Goal: Task Accomplishment & Management: Manage account settings

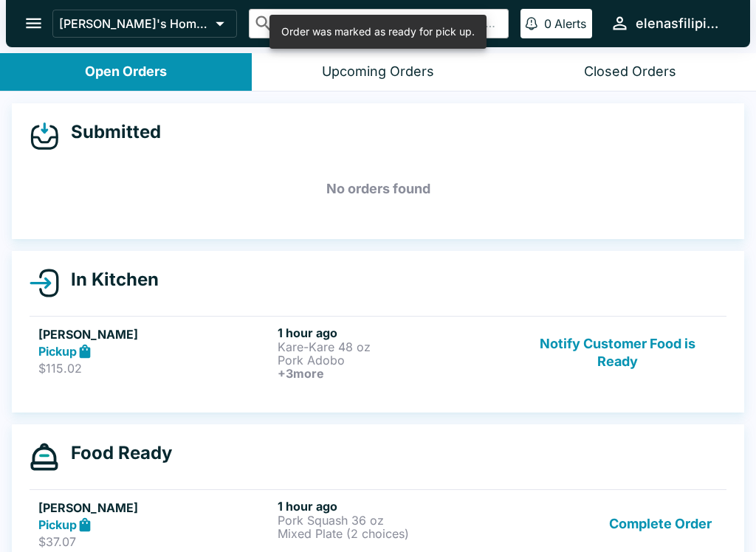
click at [346, 358] on p "Pork Adobo" at bounding box center [393, 359] width 233 height 13
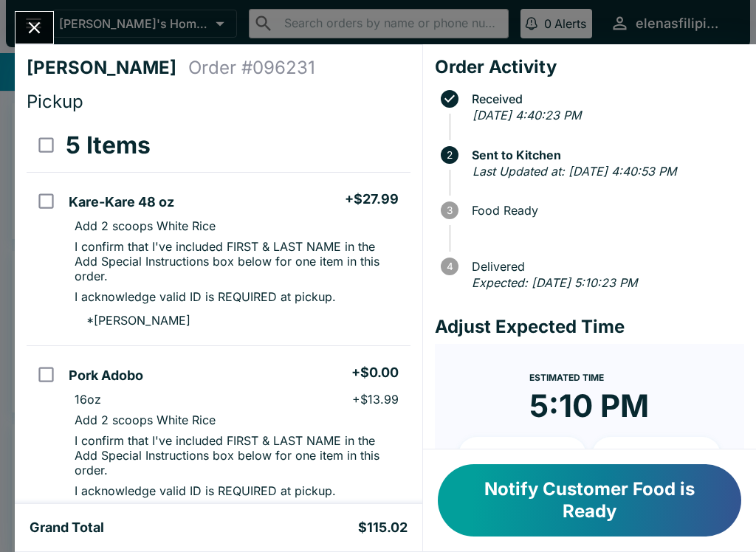
click at [629, 497] on button "Notify Customer Food is Ready" at bounding box center [589, 500] width 303 height 72
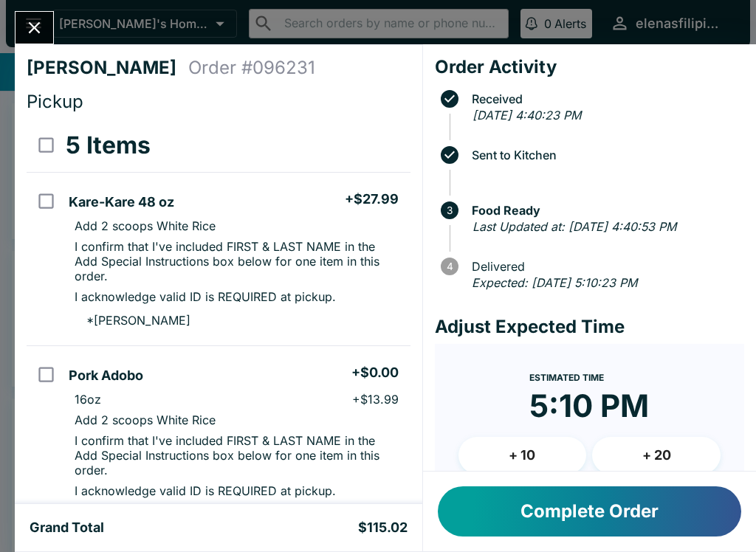
click at [637, 512] on button "Complete Order" at bounding box center [589, 511] width 303 height 50
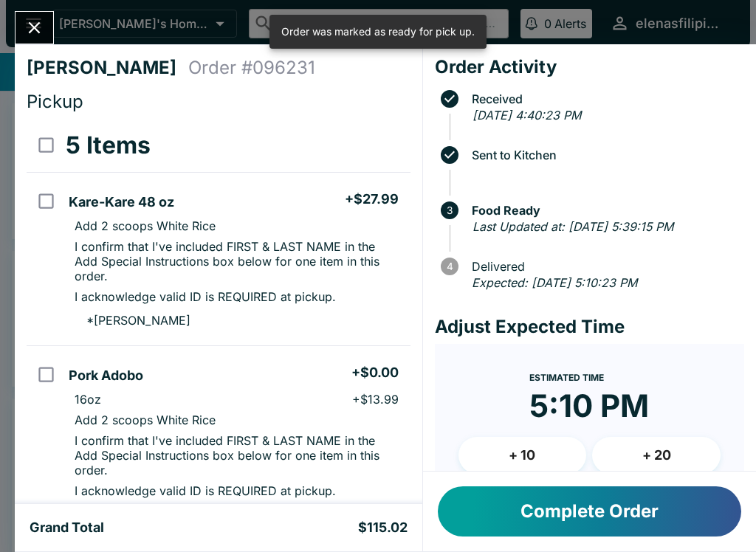
click at [31, 32] on icon "Close" at bounding box center [35, 28] width 12 height 12
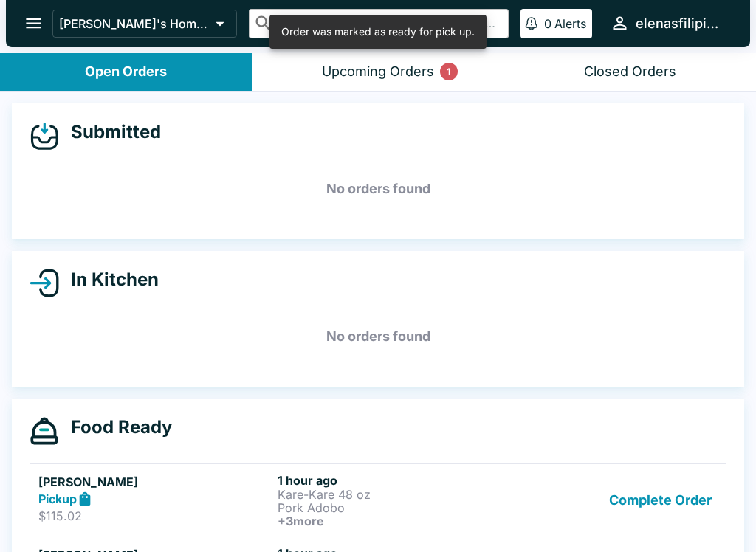
click at [677, 514] on button "Complete Order" at bounding box center [660, 500] width 114 height 55
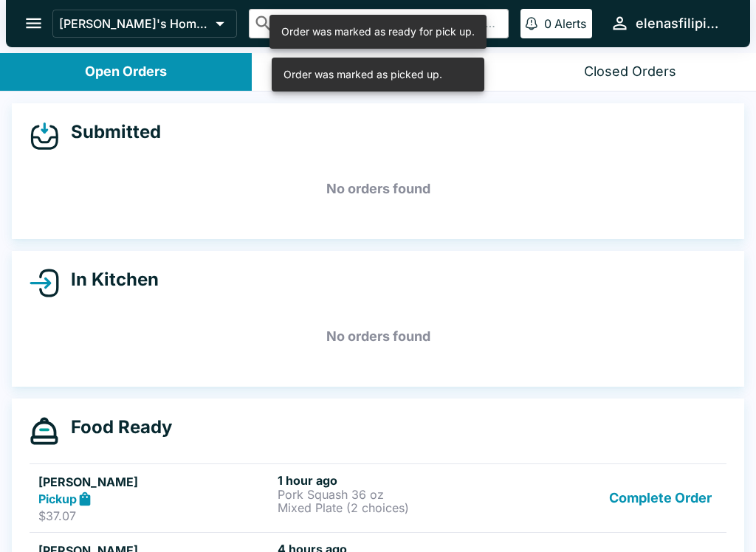
click at [666, 510] on button "Complete Order" at bounding box center [660, 498] width 114 height 51
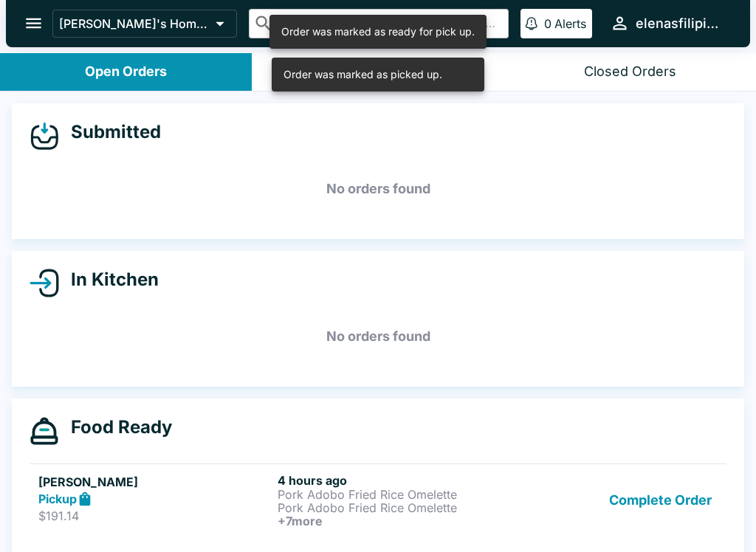
click at [663, 506] on button "Complete Order" at bounding box center [660, 500] width 114 height 55
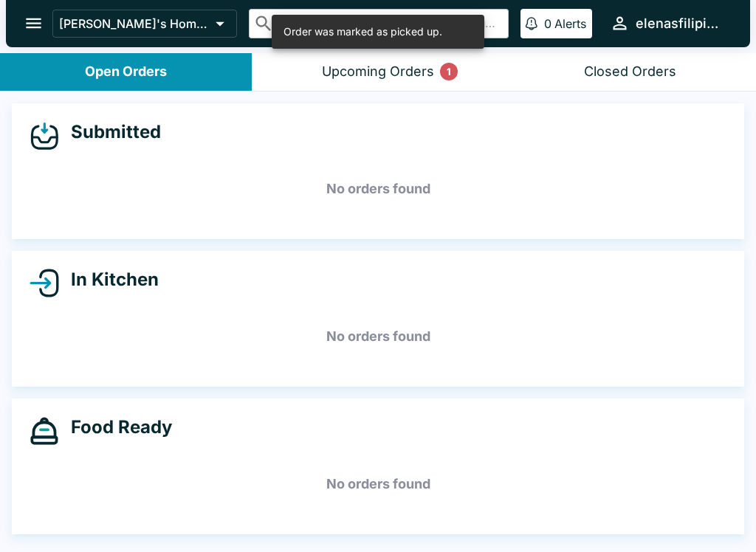
click at [423, 63] on div "Upcoming Orders 1" at bounding box center [378, 71] width 112 height 17
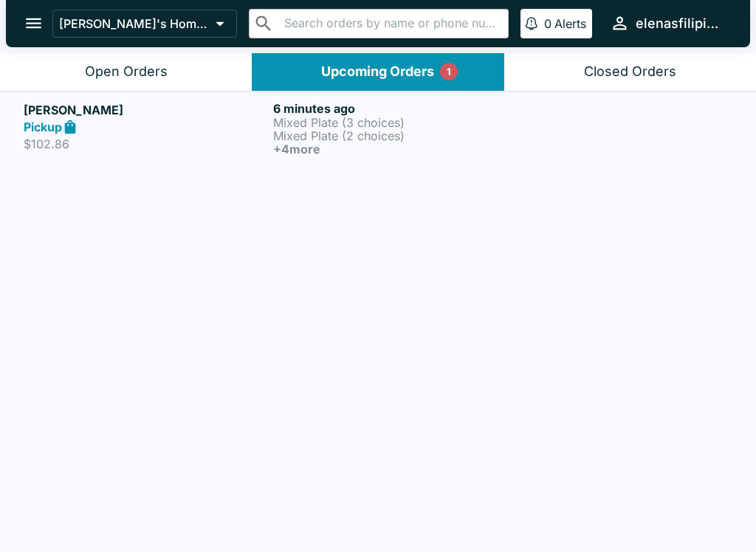
click at [412, 131] on p "Mixed Plate (2 choices)" at bounding box center [394, 135] width 243 height 13
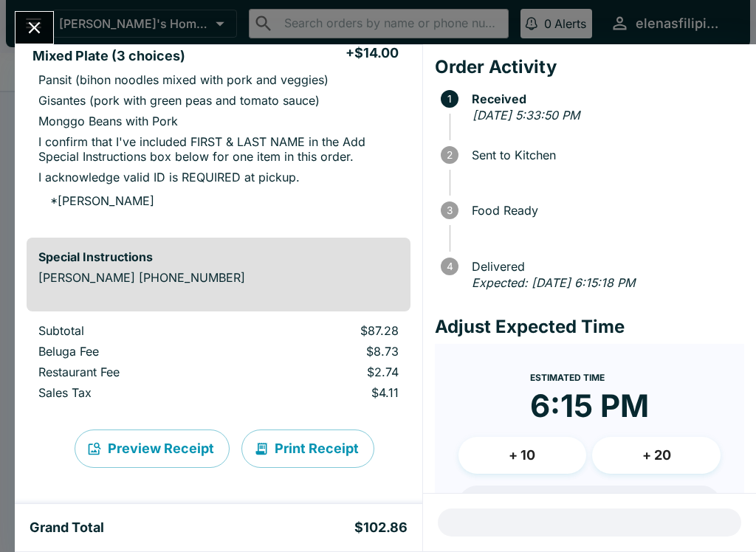
scroll to position [1063, 0]
click at [26, 14] on button "Close" at bounding box center [34, 28] width 38 height 32
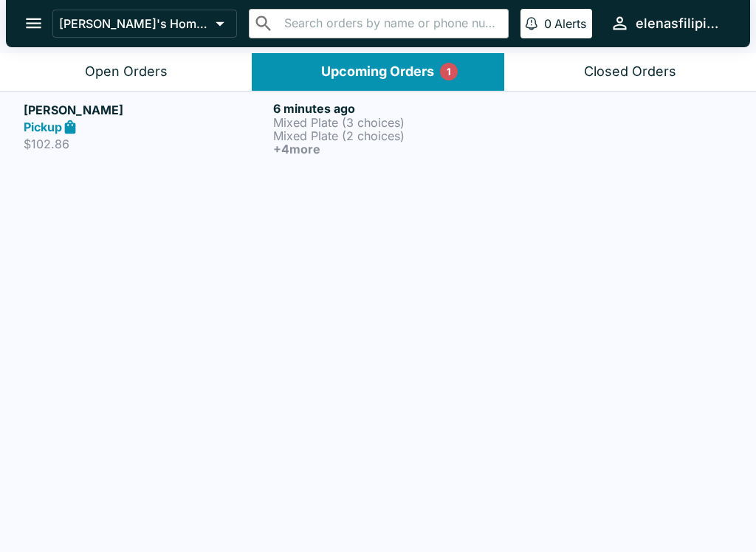
click at [96, 60] on button "Open Orders" at bounding box center [126, 72] width 252 height 38
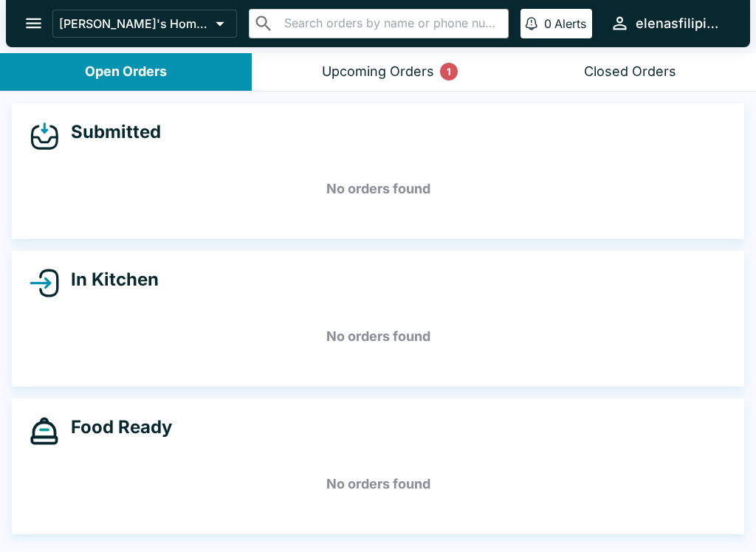
click at [30, 27] on icon "open drawer" at bounding box center [33, 23] width 15 height 10
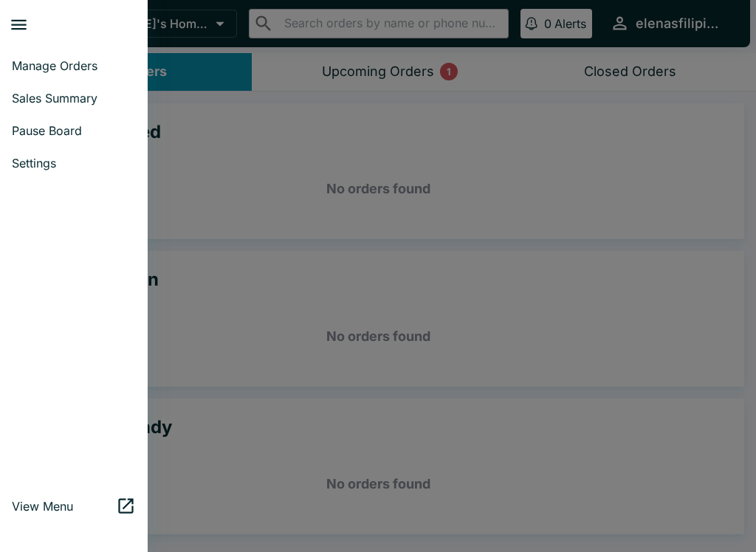
click at [58, 127] on span "Pause Board" at bounding box center [74, 130] width 124 height 15
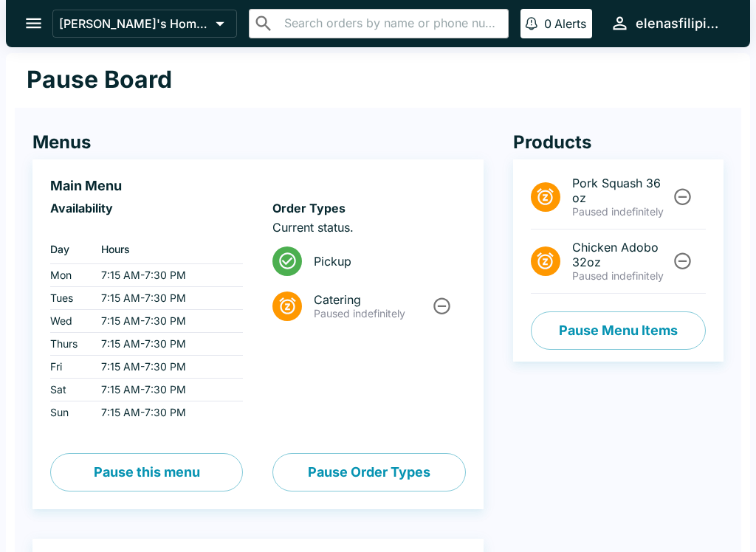
click at [612, 315] on button "Pause Menu Items" at bounding box center [617, 330] width 175 height 38
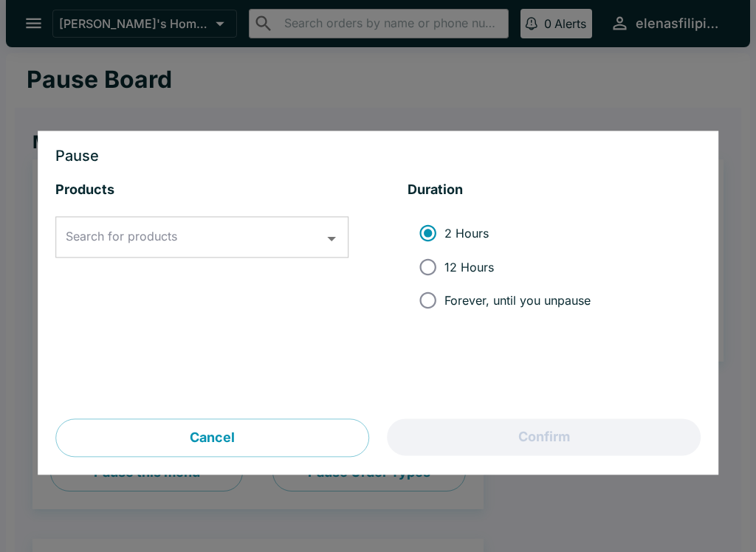
click at [202, 229] on input "Search for products" at bounding box center [190, 238] width 257 height 28
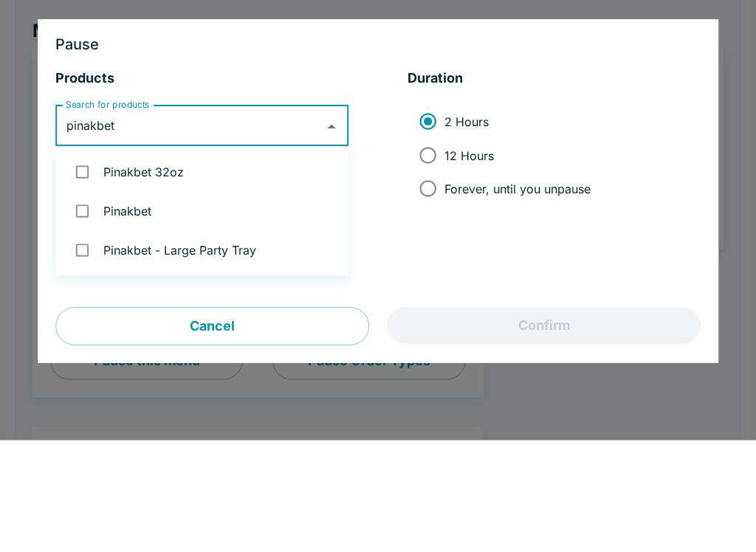
type input "pinakbet"
click at [426, 284] on input "Forever, until you unpause" at bounding box center [427, 300] width 33 height 33
radio input "true"
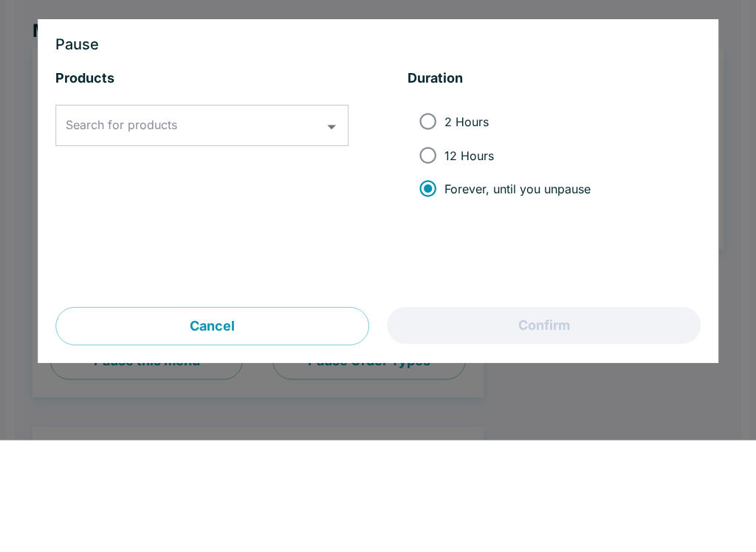
scroll to position [112, 0]
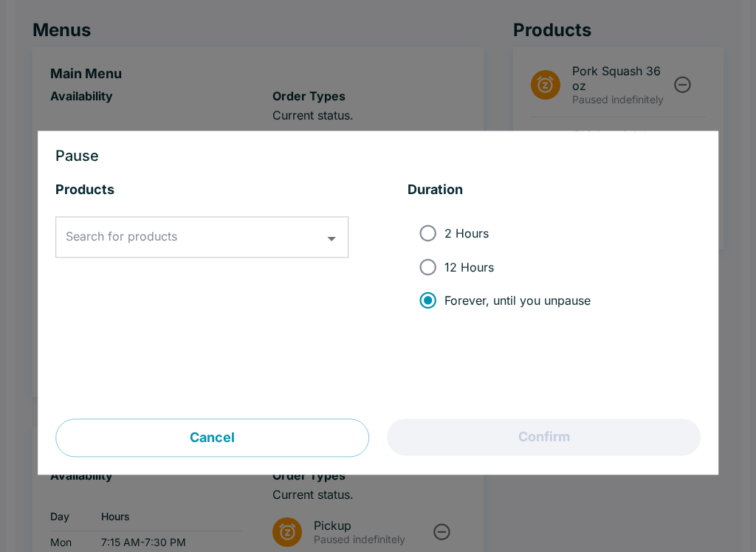
click at [190, 251] on input "Search for products" at bounding box center [190, 238] width 257 height 28
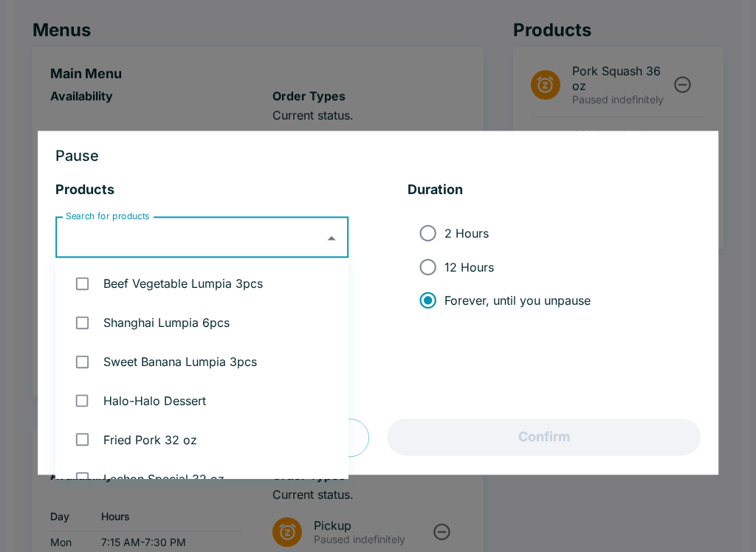
scroll to position [111, 0]
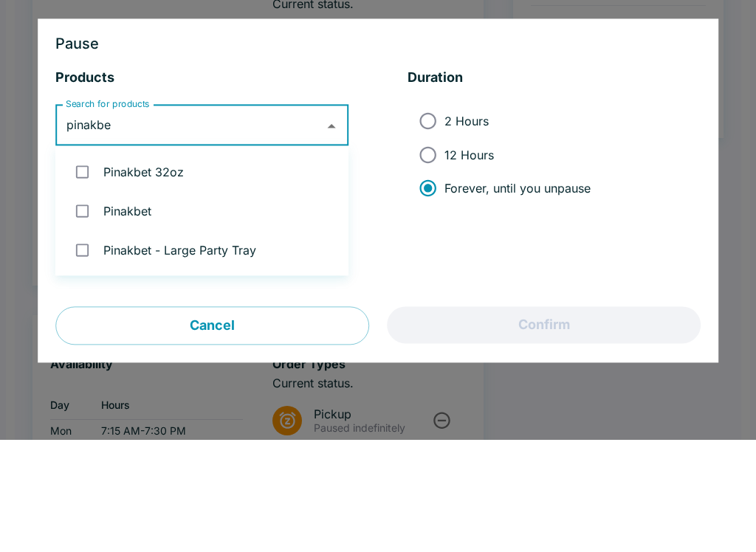
type input "pinakbet"
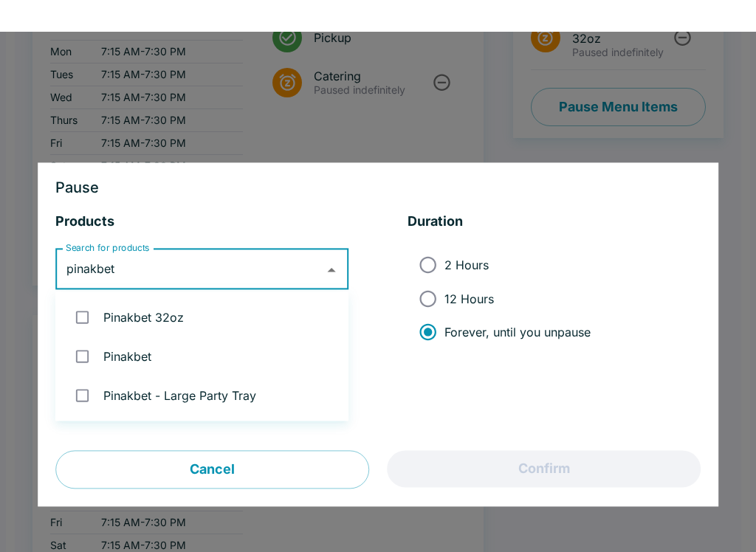
scroll to position [257, 0]
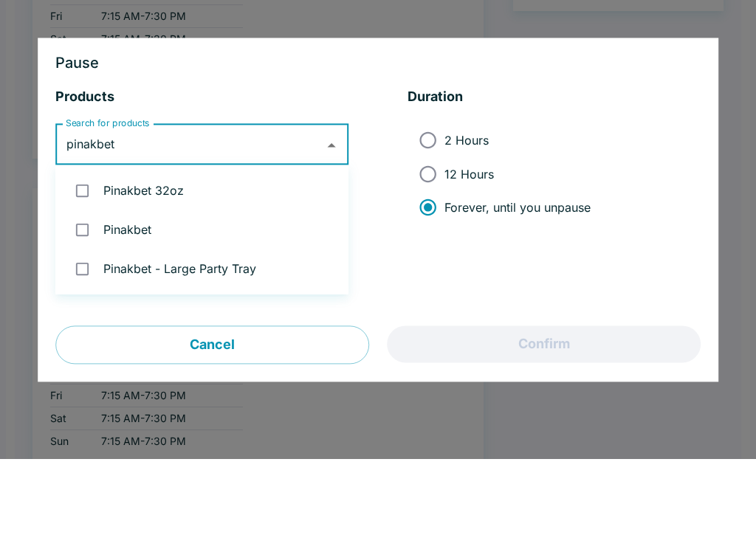
click at [75, 269] on input "checkbox" at bounding box center [82, 284] width 30 height 30
checkbox input "true"
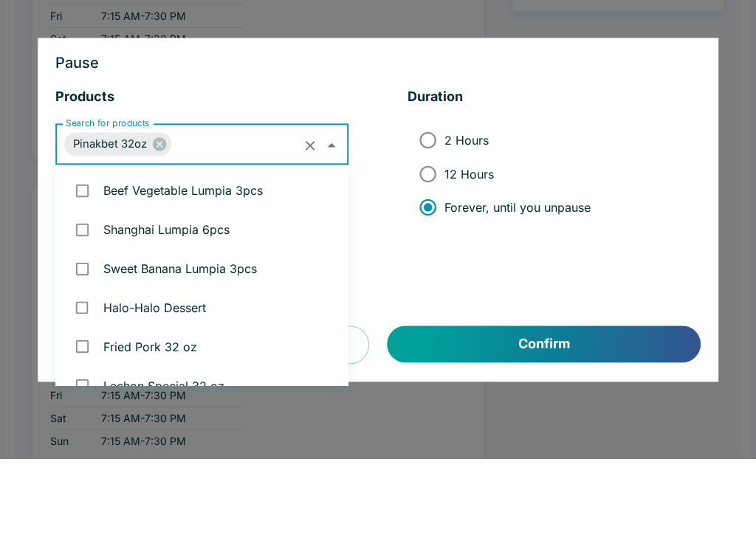
scroll to position [1189, 0]
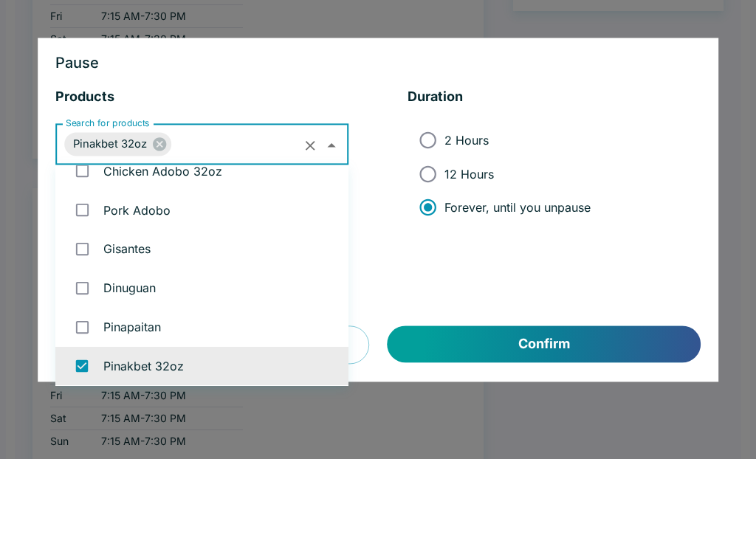
click at [417, 284] on input "Forever, until you unpause" at bounding box center [427, 300] width 33 height 33
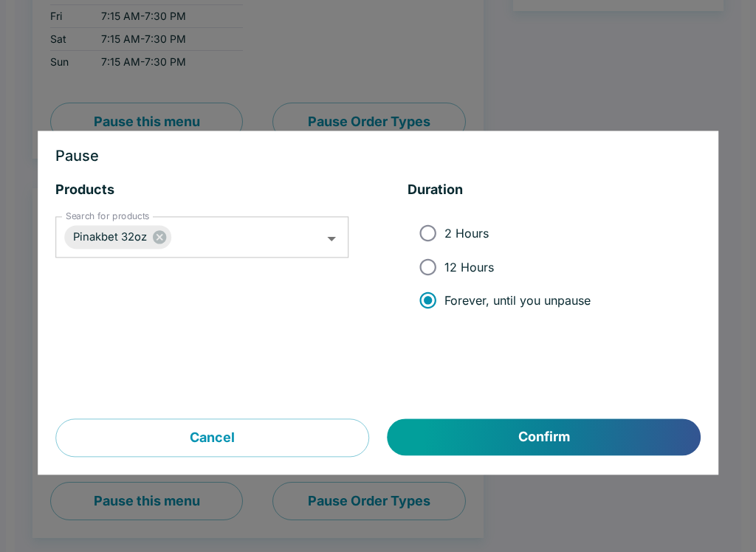
click at [457, 435] on button "Confirm" at bounding box center [543, 437] width 313 height 37
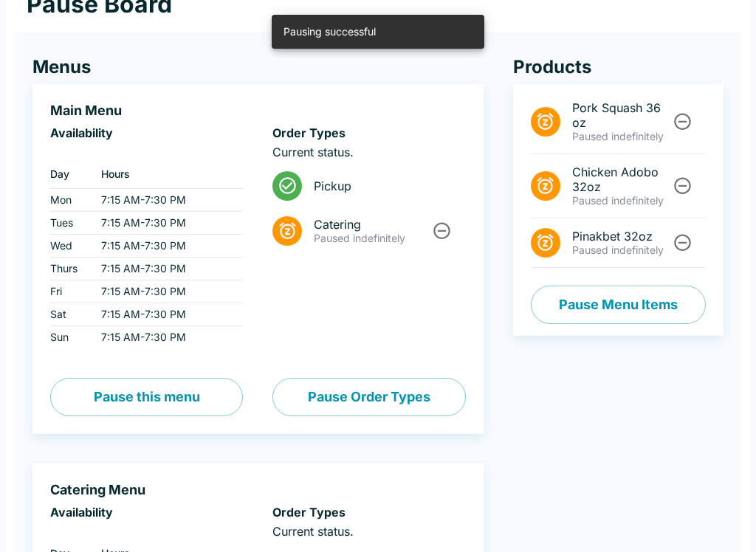
scroll to position [0, 0]
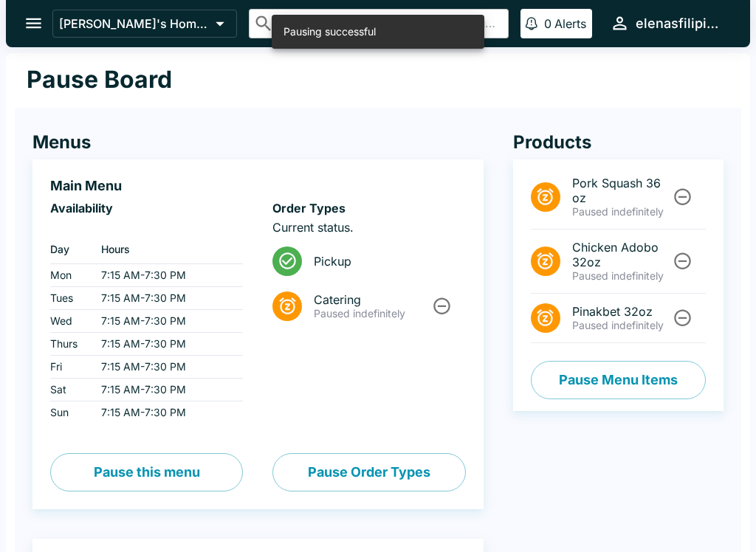
click at [18, 20] on button "open drawer" at bounding box center [34, 23] width 38 height 38
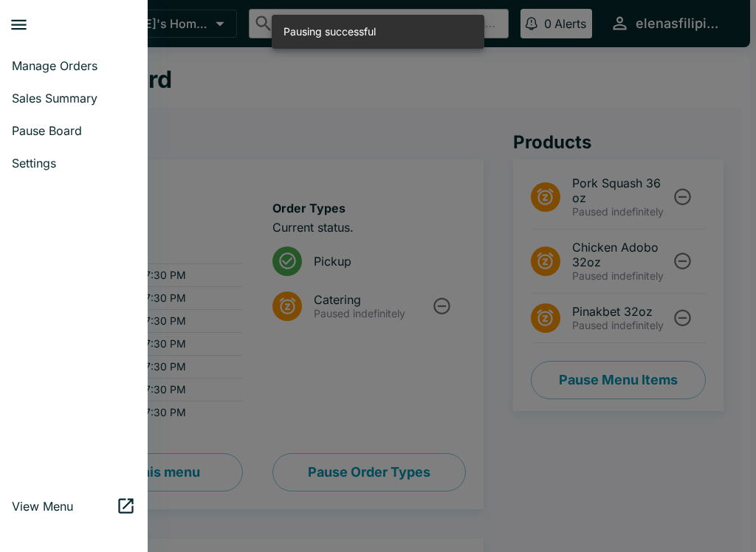
click at [34, 72] on span "Manage Orders" at bounding box center [74, 65] width 124 height 15
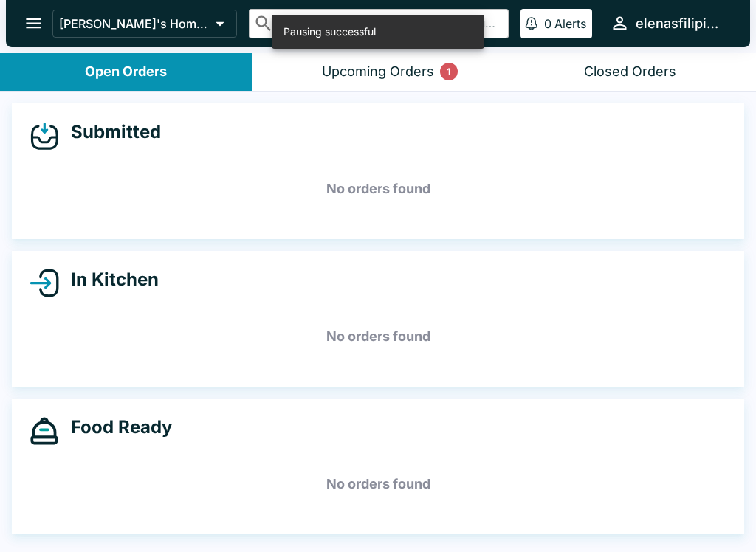
click at [346, 59] on button "Upcoming Orders 1" at bounding box center [378, 72] width 252 height 38
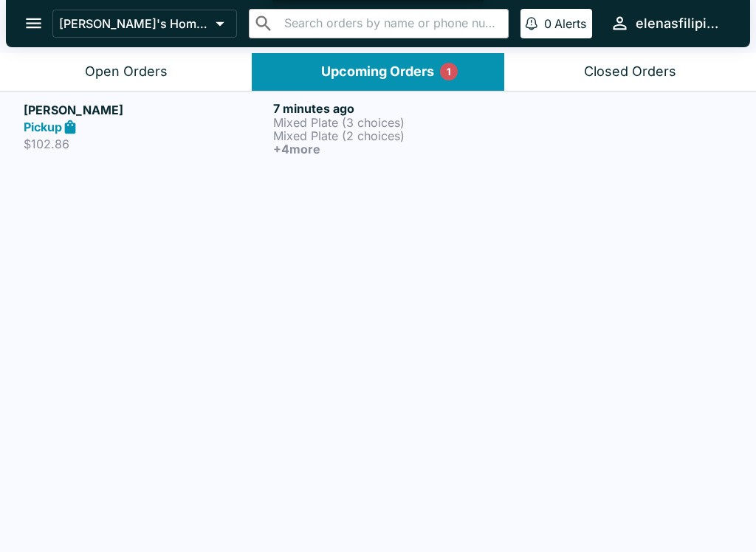
click at [242, 145] on p "$102.86" at bounding box center [145, 143] width 243 height 15
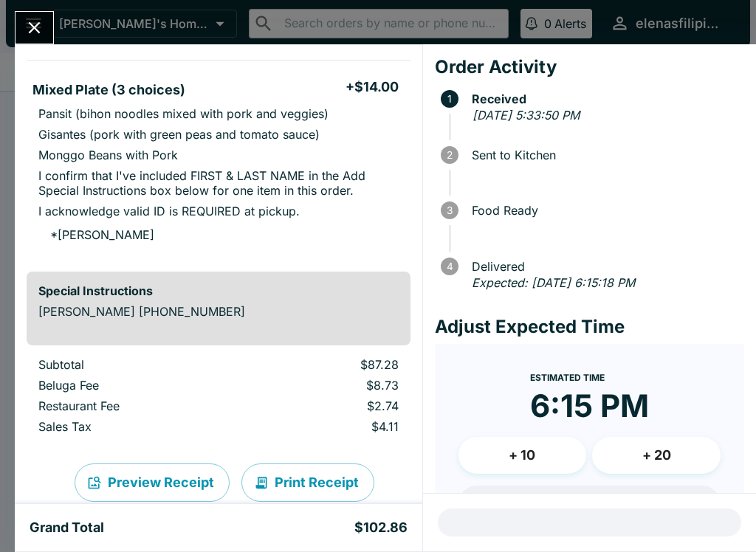
scroll to position [1040, 0]
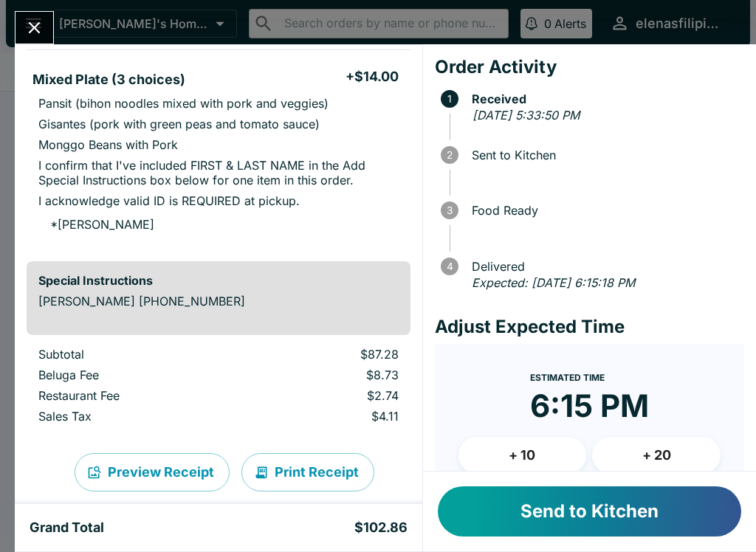
click at [502, 523] on button "Send to Kitchen" at bounding box center [589, 511] width 303 height 50
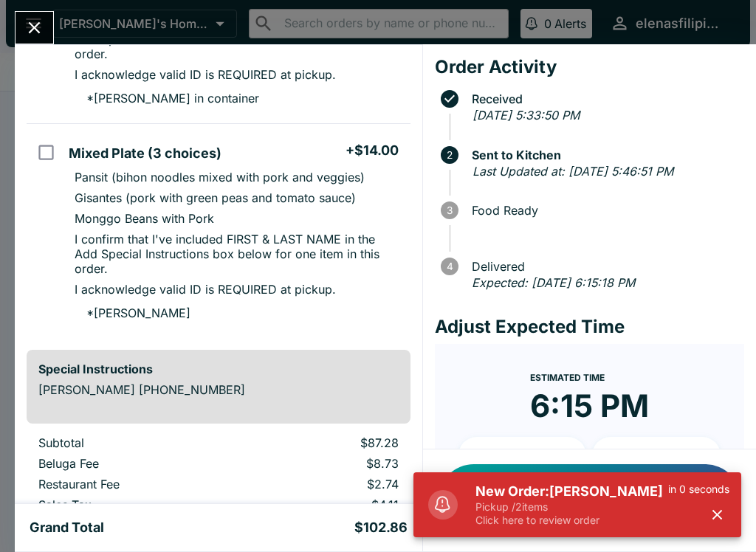
click at [482, 517] on p "Click here to review order" at bounding box center [571, 520] width 193 height 13
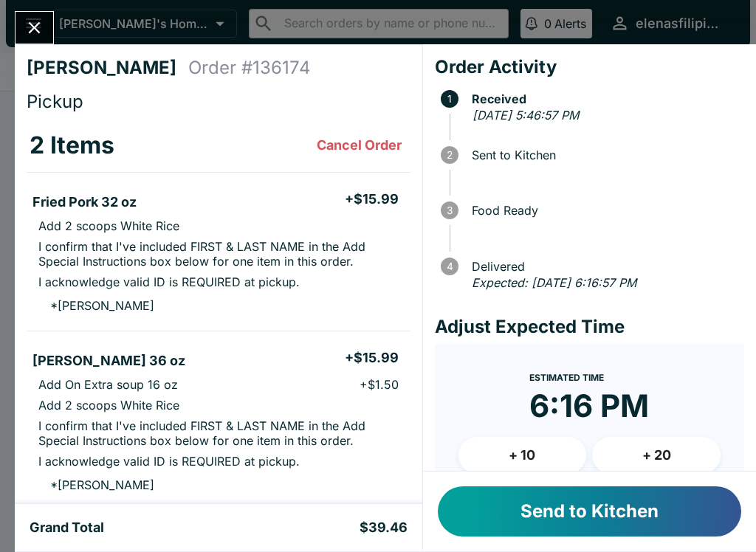
click at [508, 507] on button "Send to Kitchen" at bounding box center [589, 511] width 303 height 50
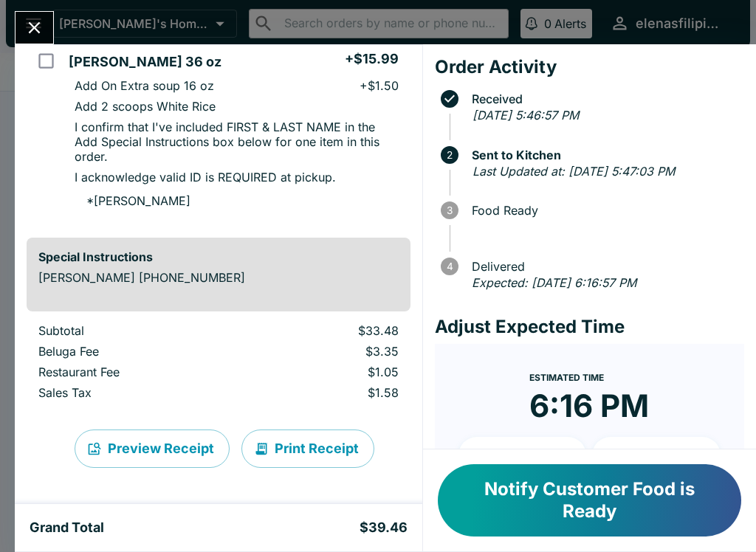
scroll to position [314, 0]
click at [37, 25] on icon "Close" at bounding box center [35, 28] width 12 height 12
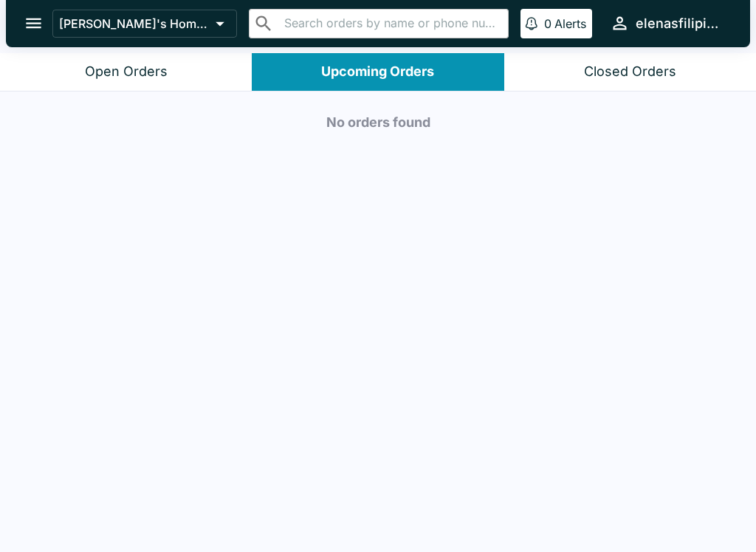
click at [49, 15] on button "open drawer" at bounding box center [34, 23] width 38 height 38
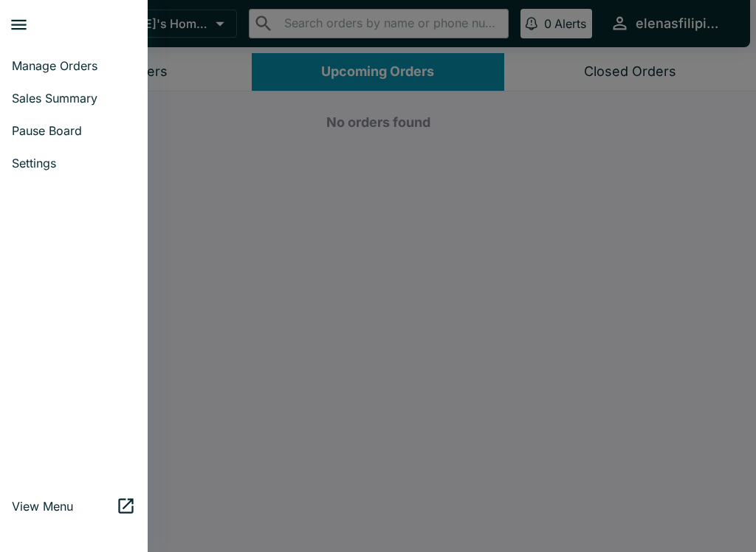
click at [36, 68] on span "Manage Orders" at bounding box center [74, 65] width 124 height 15
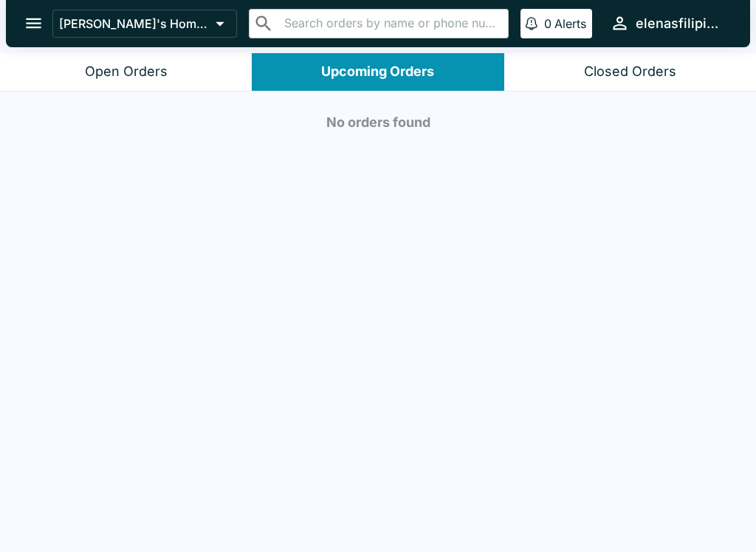
click at [105, 69] on div "Open Orders" at bounding box center [126, 71] width 83 height 17
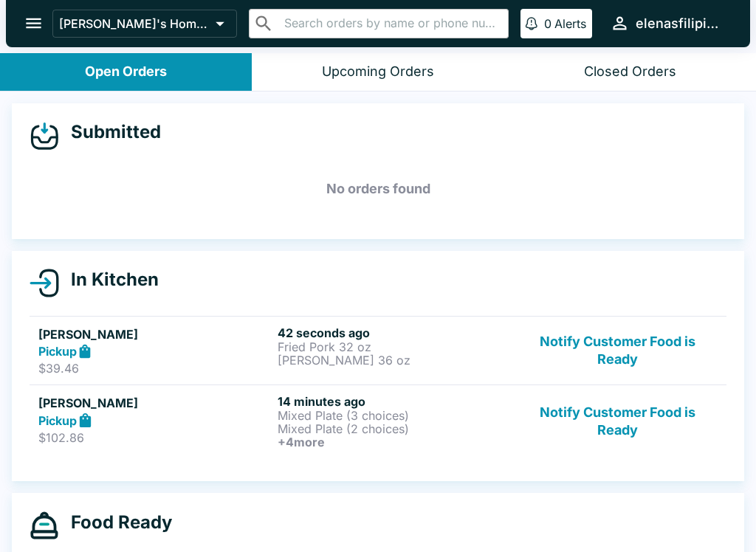
click at [281, 439] on h6 "+ 4 more" at bounding box center [393, 441] width 233 height 13
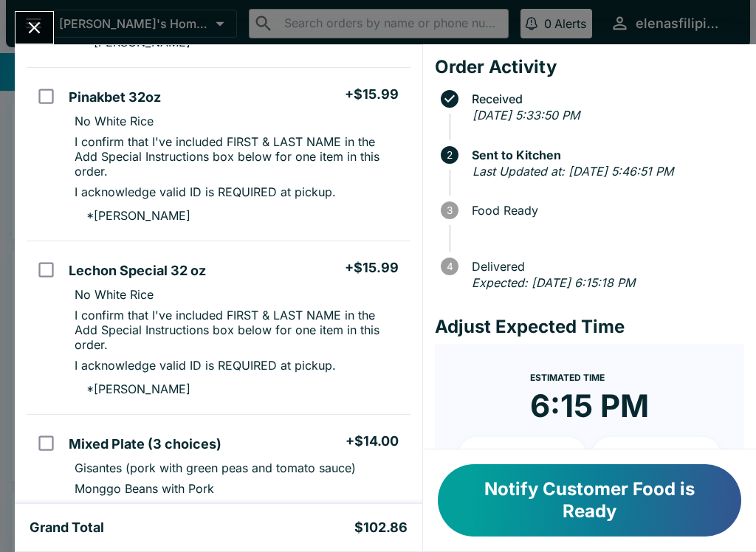
scroll to position [514, 0]
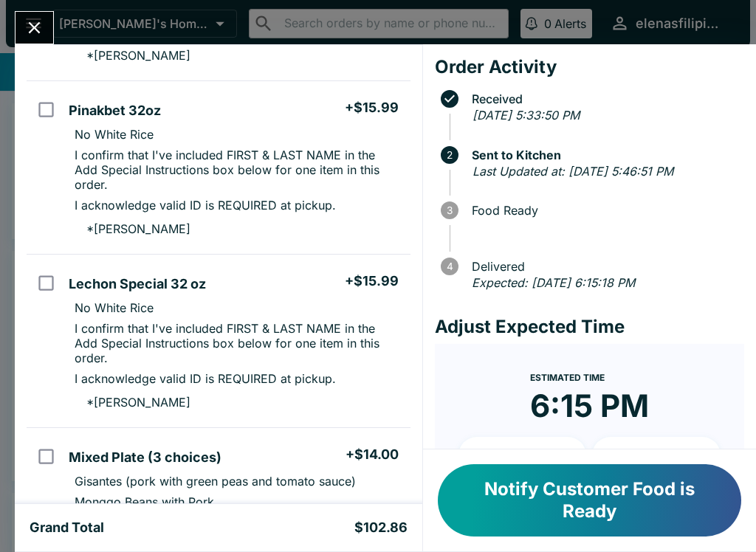
click at [60, 344] on td "orders table" at bounding box center [45, 341] width 36 height 173
checkbox input "true"
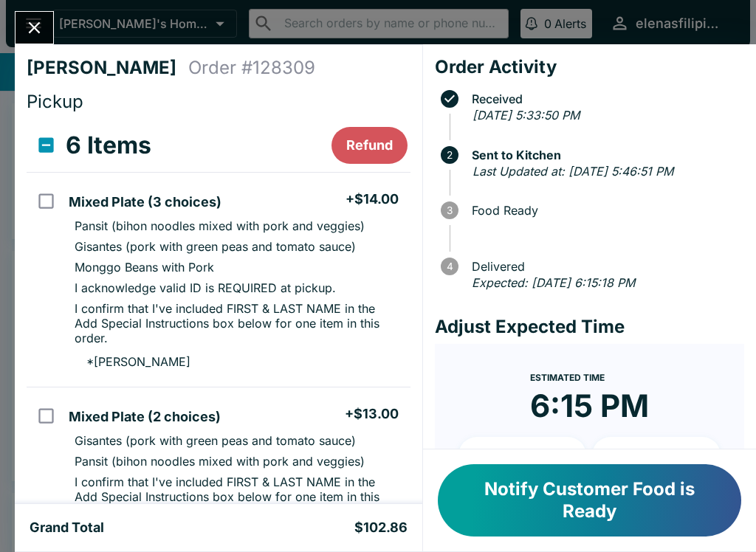
scroll to position [0, 0]
click at [30, 27] on icon "Close" at bounding box center [34, 28] width 20 height 20
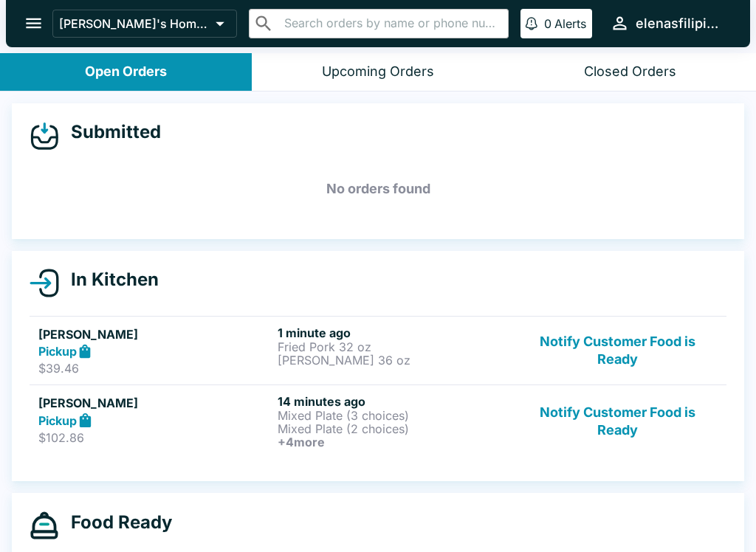
click at [605, 421] on button "Notify Customer Food is Ready" at bounding box center [617, 421] width 200 height 55
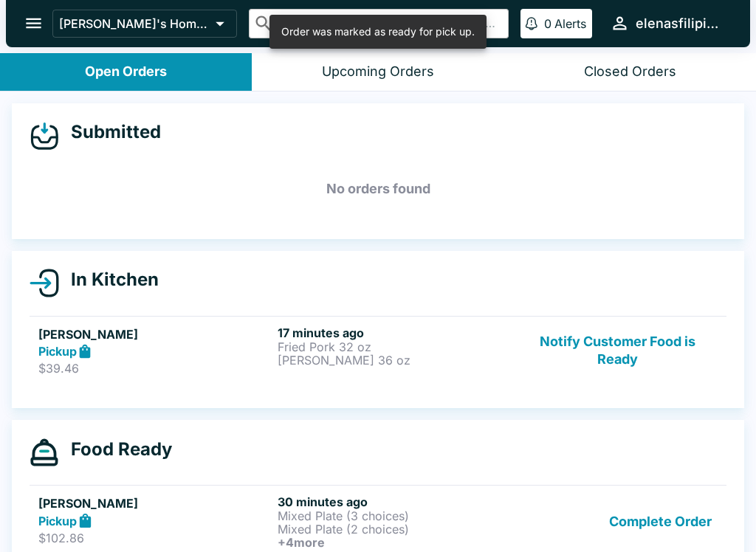
click at [555, 358] on button "Notify Customer Food is Ready" at bounding box center [617, 350] width 200 height 51
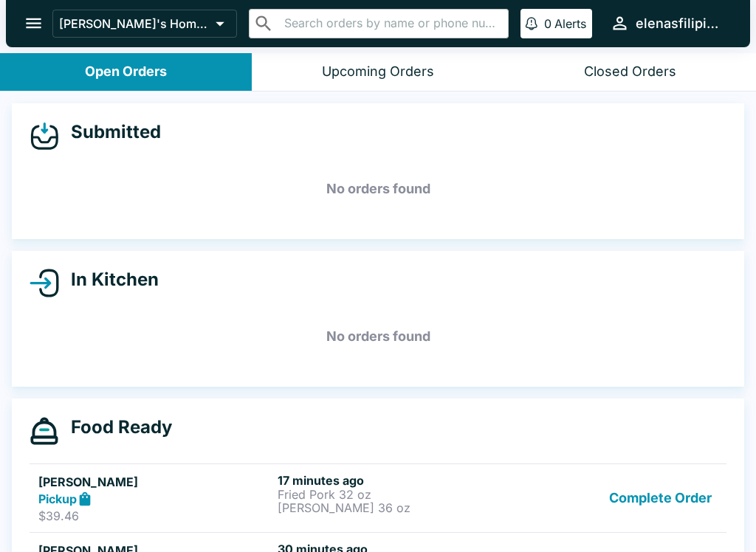
click at [664, 491] on button "Complete Order" at bounding box center [660, 498] width 114 height 51
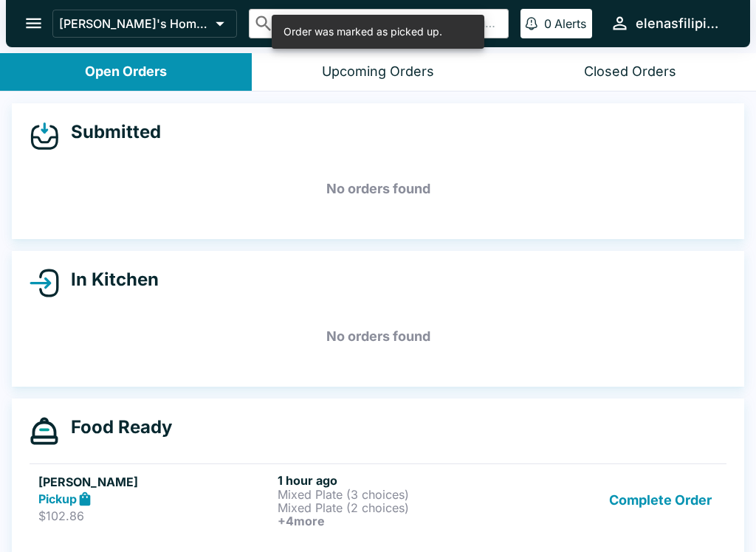
scroll to position [-3, 0]
click at [35, 21] on icon "open drawer" at bounding box center [34, 23] width 20 height 20
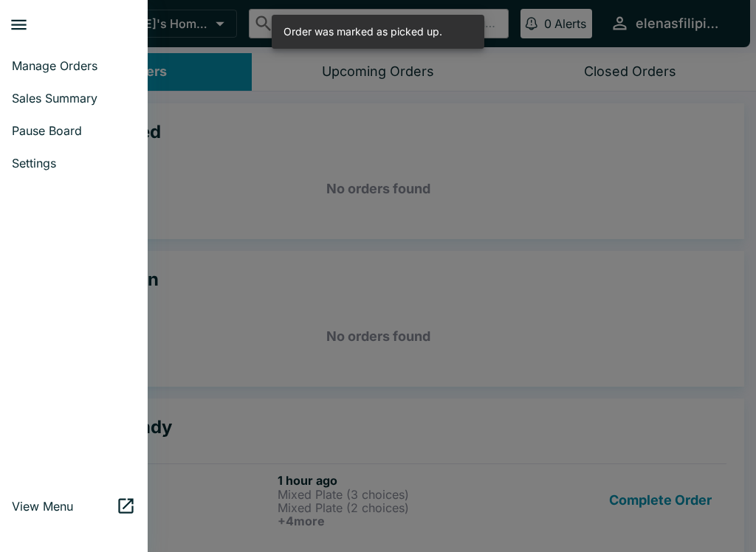
click at [71, 129] on span "Pause Board" at bounding box center [74, 130] width 124 height 15
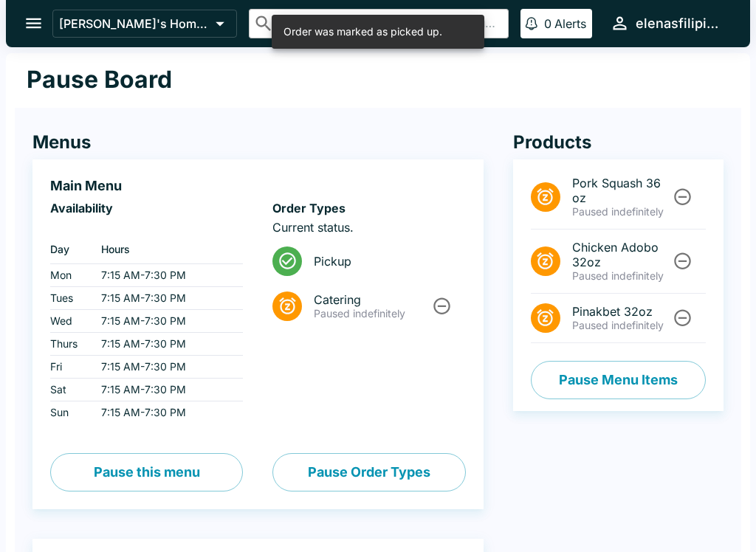
click at [610, 393] on button "Pause Menu Items" at bounding box center [617, 380] width 175 height 38
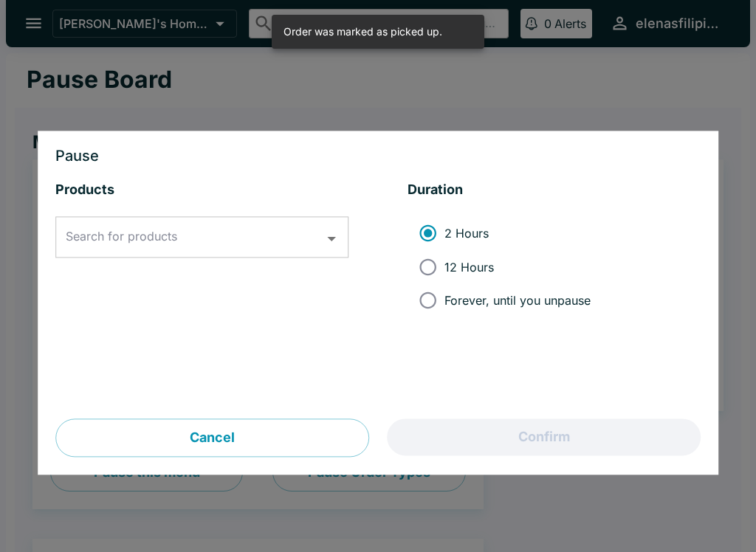
click at [207, 224] on input "Search for products" at bounding box center [190, 238] width 257 height 28
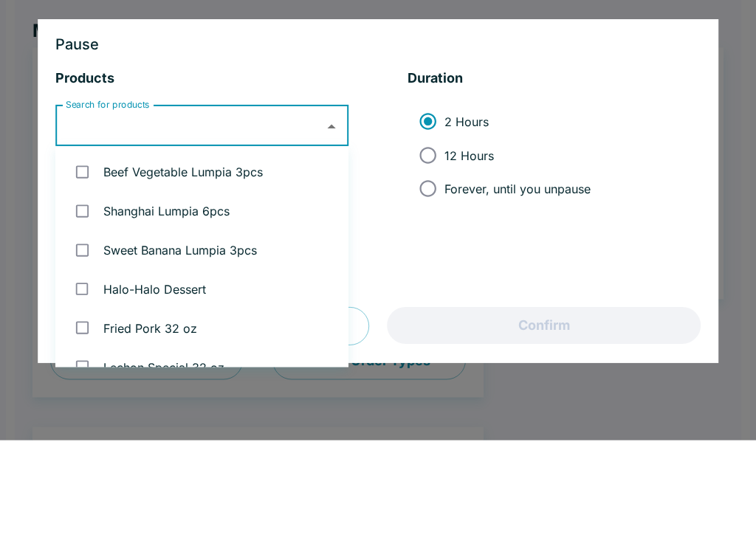
click at [82, 308] on input "checkbox" at bounding box center [82, 323] width 30 height 30
checkbox input "true"
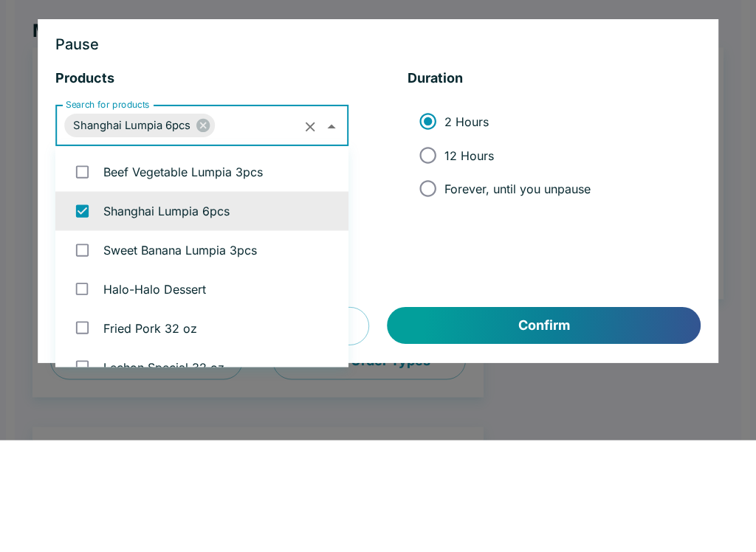
click at [432, 284] on input "Forever, until you unpause" at bounding box center [427, 300] width 33 height 33
radio input "true"
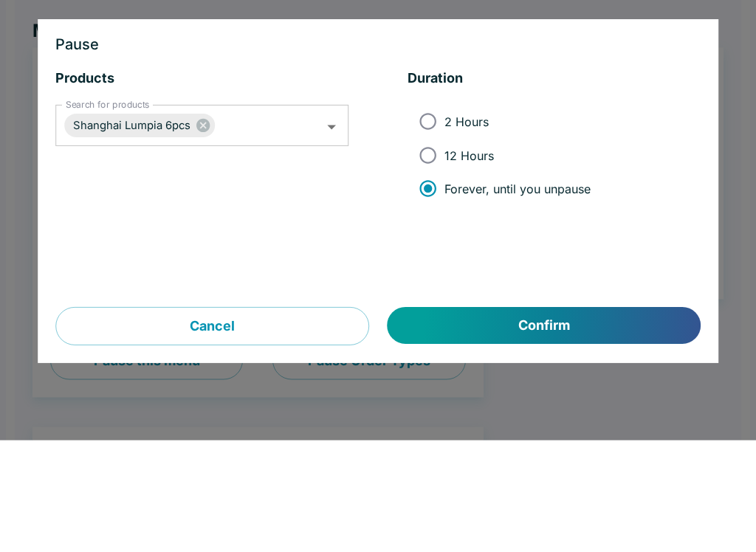
scroll to position [112, 0]
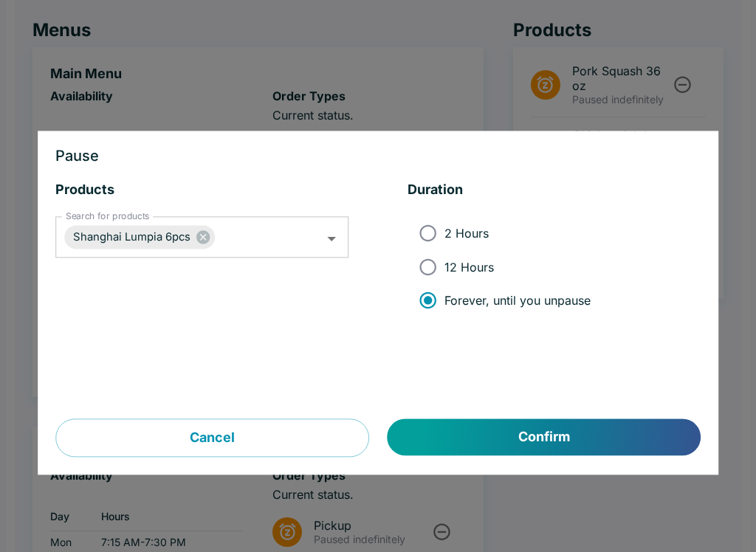
click at [539, 431] on button "Confirm" at bounding box center [543, 437] width 313 height 37
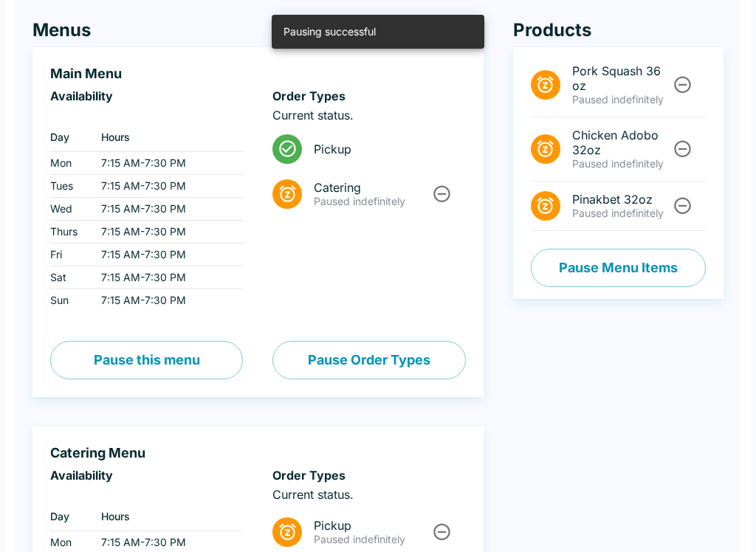
scroll to position [0, 0]
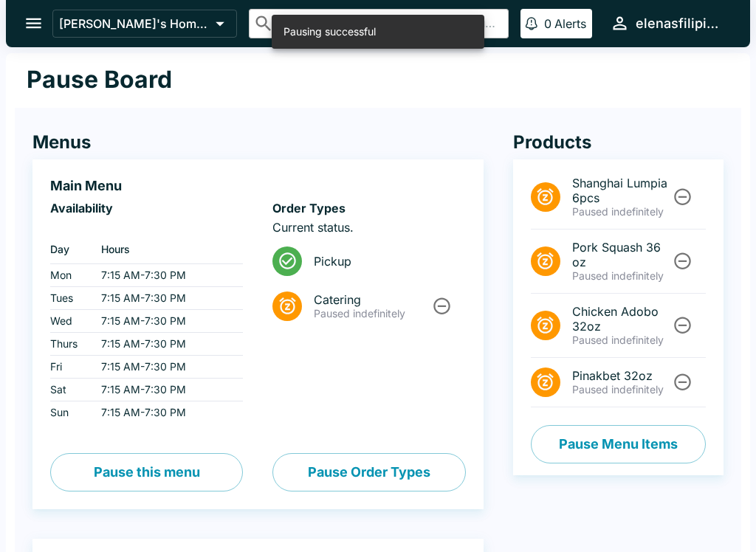
click at [33, 25] on icon "open drawer" at bounding box center [34, 23] width 20 height 20
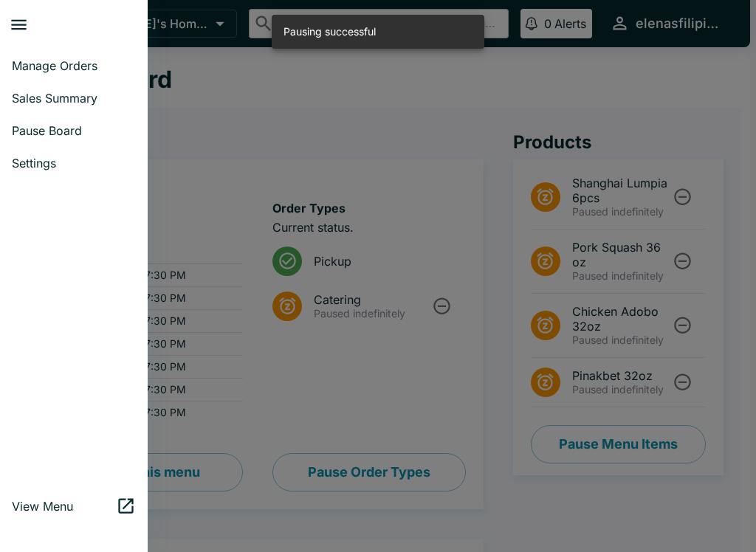
click at [73, 58] on span "Manage Orders" at bounding box center [74, 65] width 124 height 15
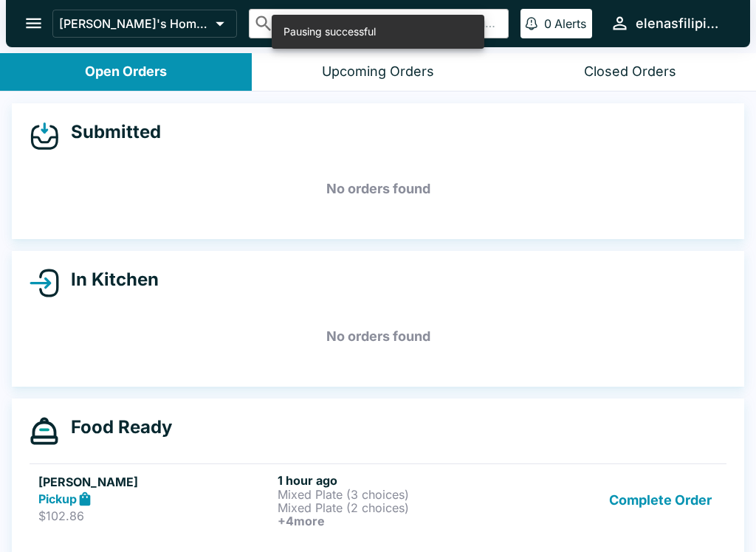
click at [26, 32] on icon "open drawer" at bounding box center [34, 23] width 20 height 20
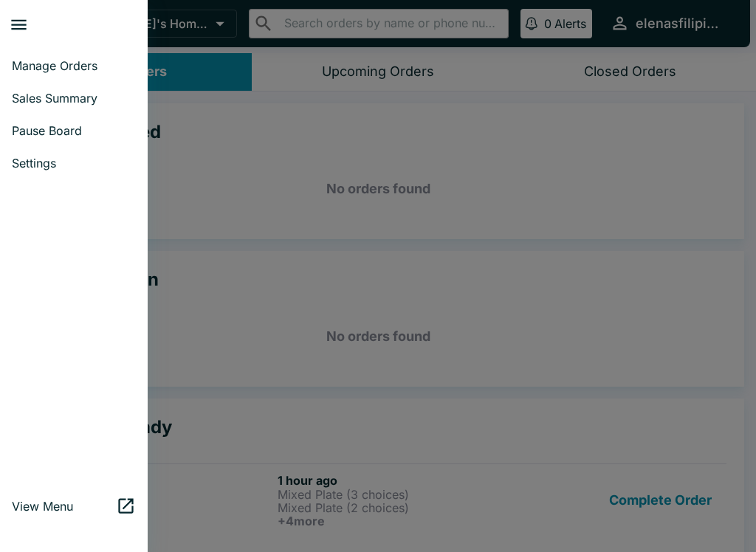
click at [16, 20] on icon "close drawer" at bounding box center [18, 25] width 15 height 10
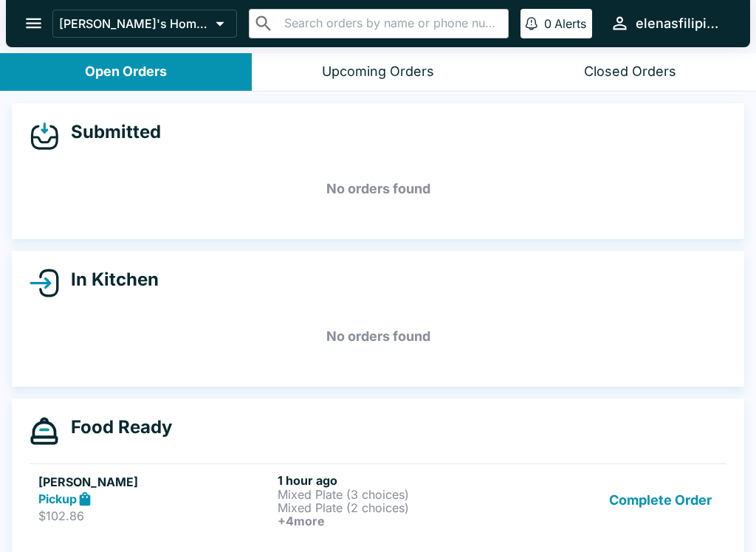
click at [678, 510] on button "Complete Order" at bounding box center [660, 500] width 114 height 55
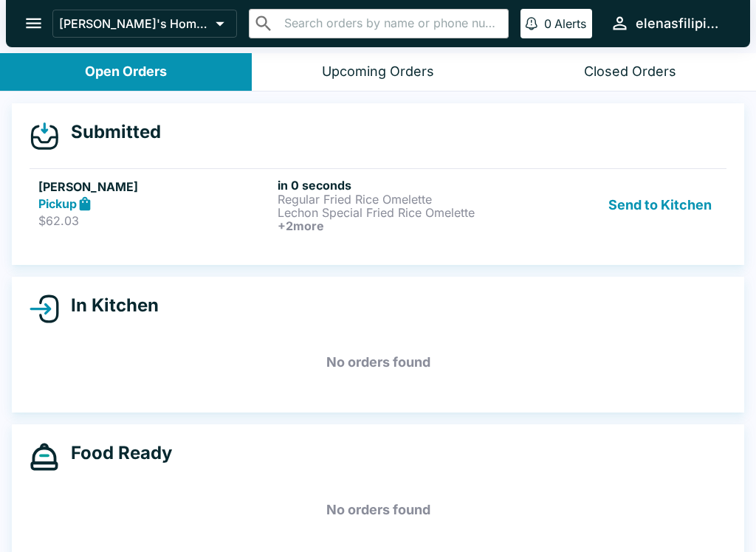
click at [41, 184] on h5 "[PERSON_NAME]" at bounding box center [154, 187] width 233 height 18
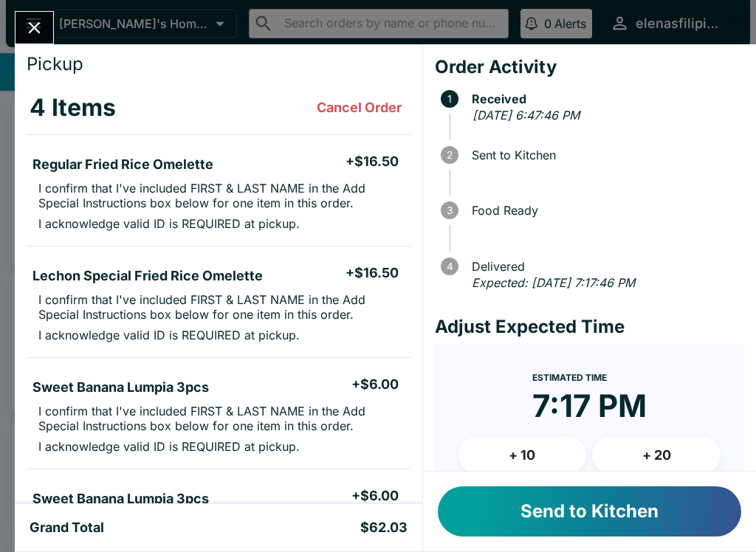
scroll to position [38, 0]
click at [485, 510] on button "Send to Kitchen" at bounding box center [589, 511] width 303 height 50
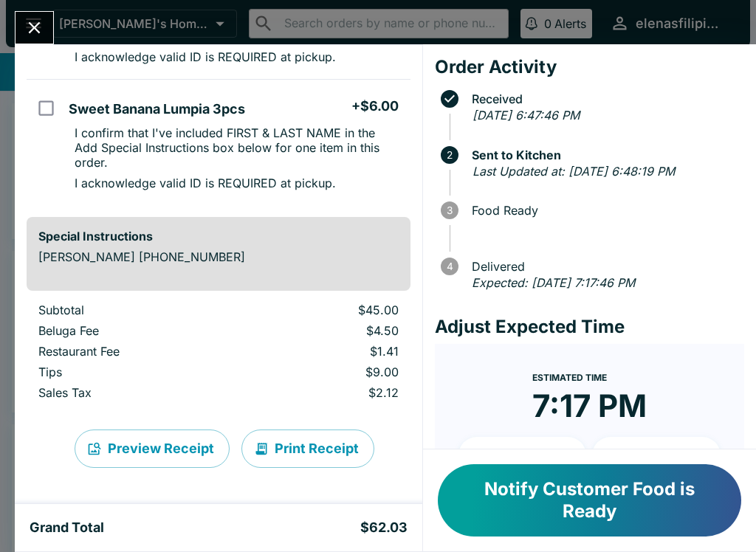
scroll to position [471, 0]
click at [530, 522] on button "Notify Customer Food is Ready" at bounding box center [589, 500] width 303 height 72
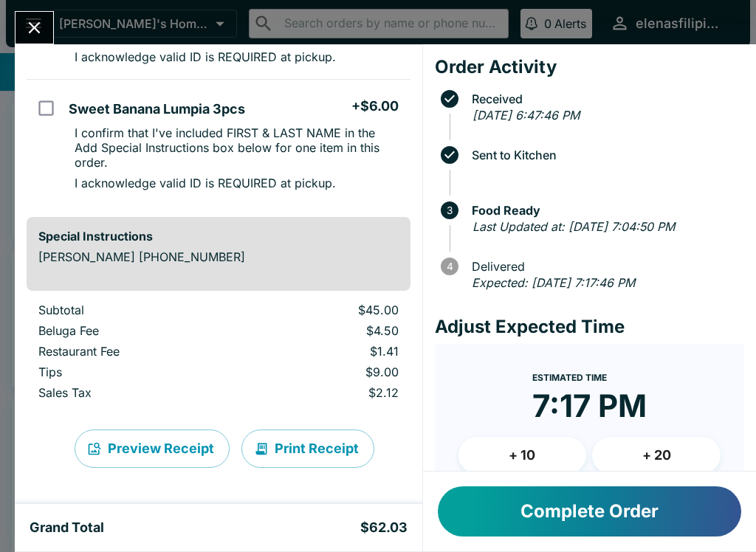
click at [615, 524] on button "Complete Order" at bounding box center [589, 511] width 303 height 50
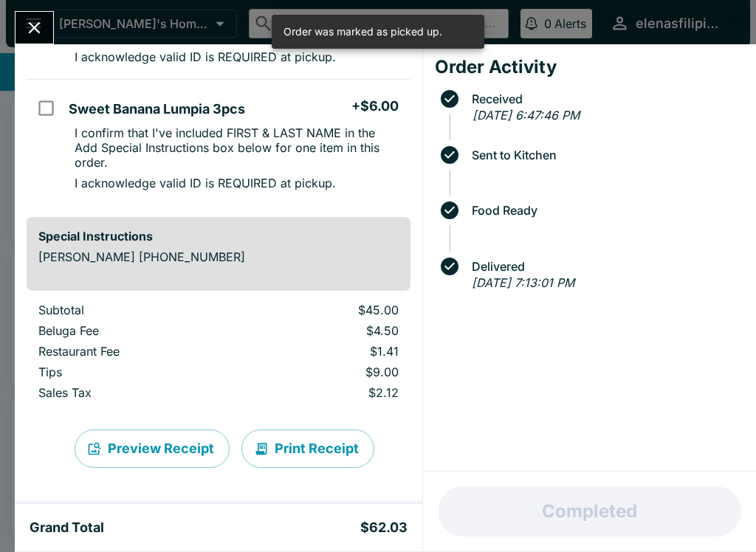
click at [28, 13] on button "Close" at bounding box center [34, 28] width 38 height 32
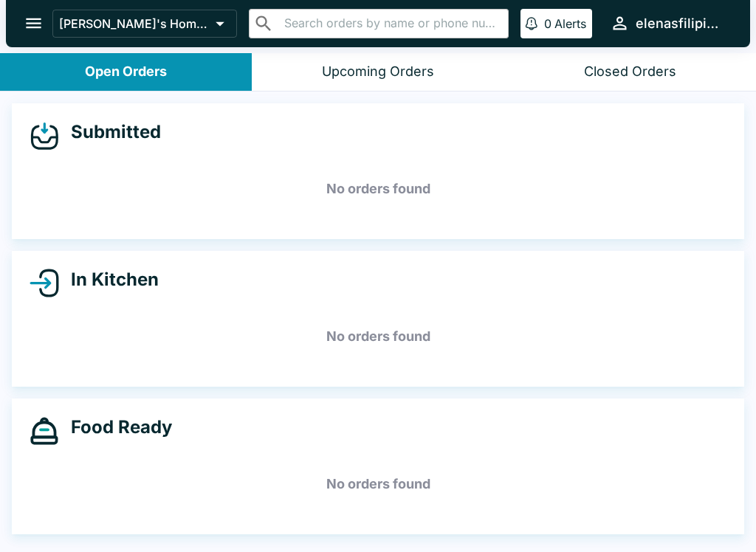
click at [26, 27] on icon "open drawer" at bounding box center [34, 23] width 20 height 20
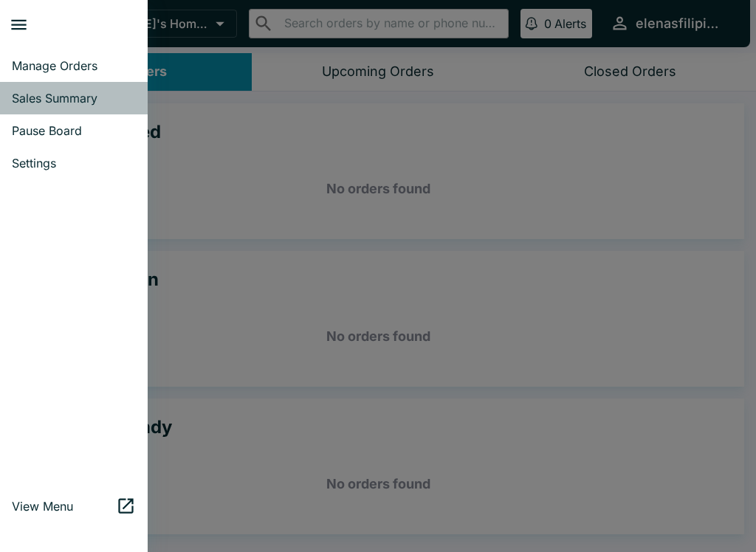
click at [83, 84] on link "Sales Summary" at bounding box center [74, 98] width 148 height 32
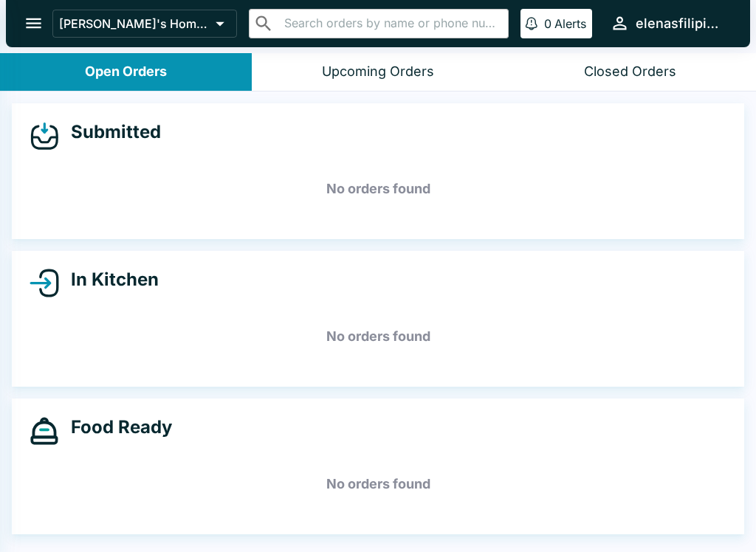
select select "03:00"
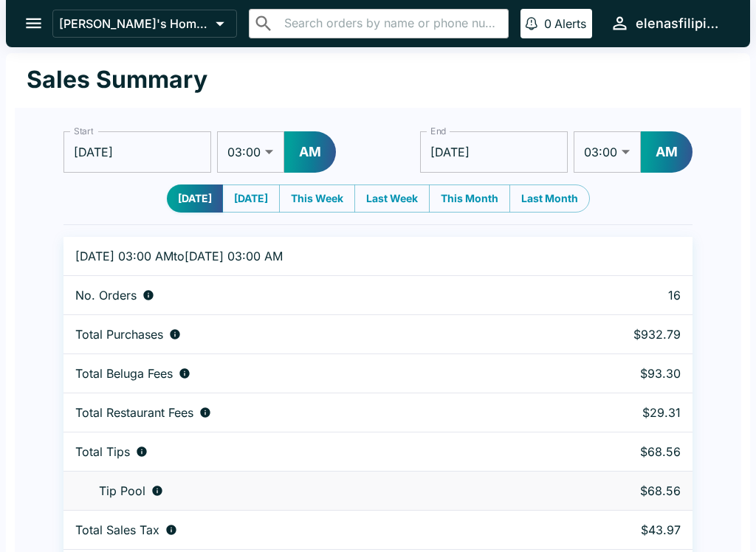
click at [35, 22] on icon "open drawer" at bounding box center [34, 23] width 20 height 20
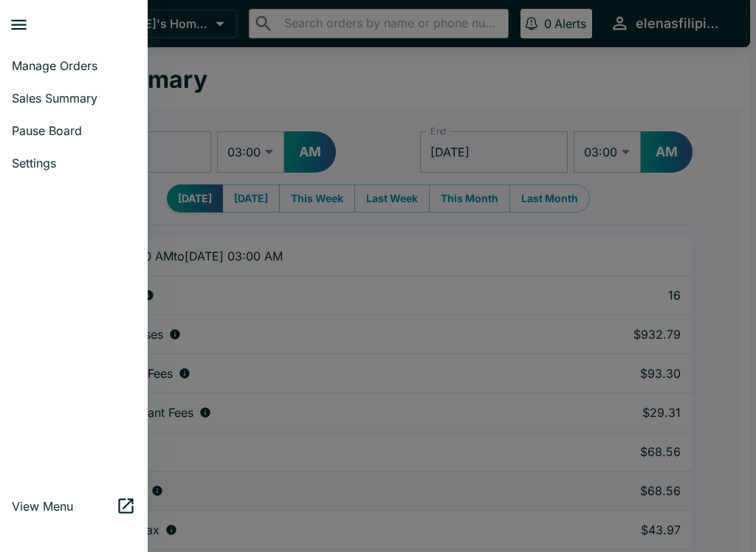
click at [52, 67] on span "Manage Orders" at bounding box center [74, 65] width 124 height 15
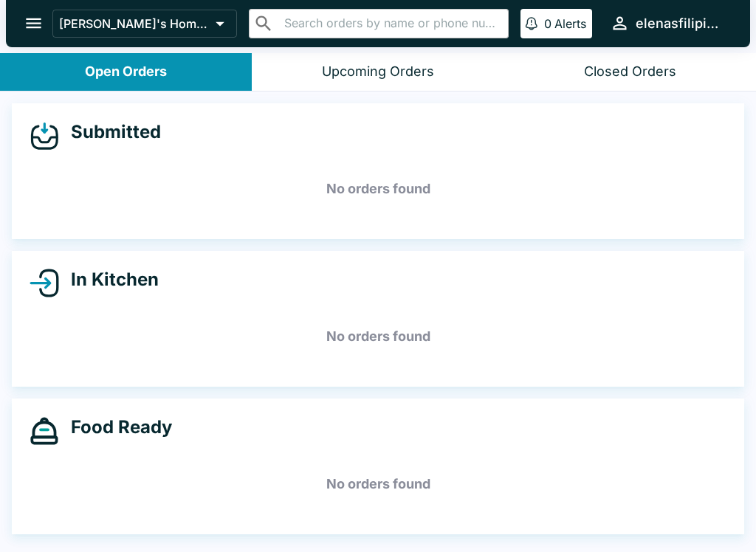
click at [32, 26] on icon "open drawer" at bounding box center [34, 23] width 20 height 20
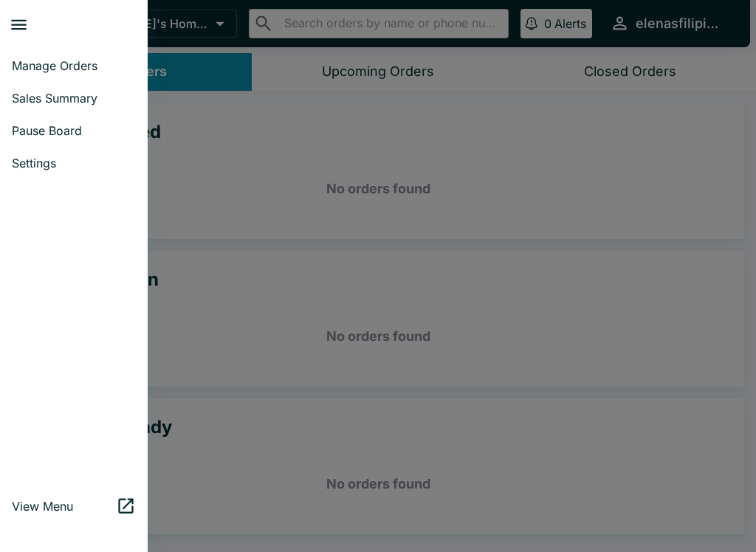
click at [57, 83] on link "Sales Summary" at bounding box center [74, 98] width 148 height 32
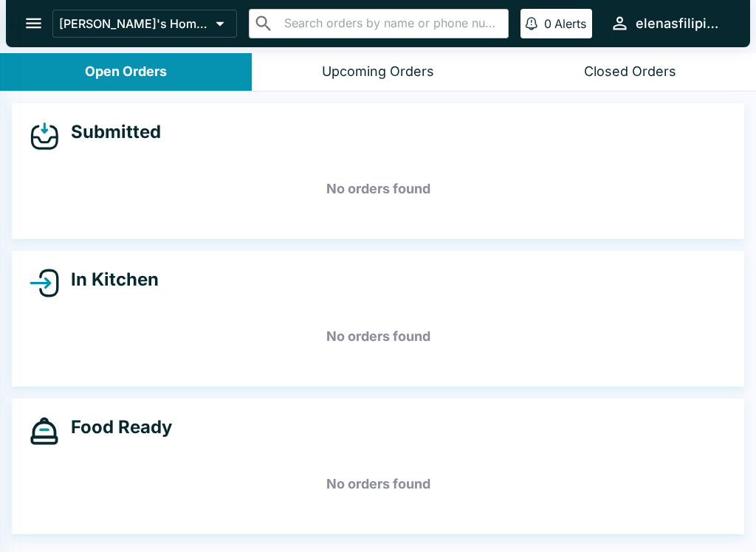
select select "03:00"
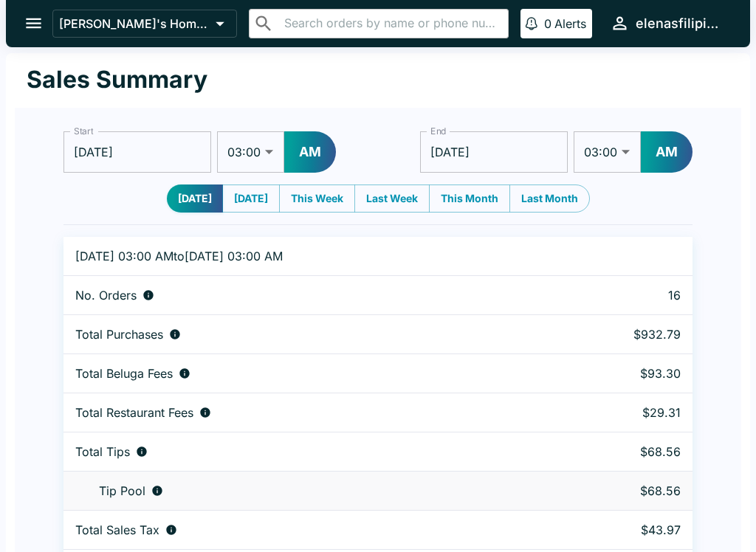
click at [26, 19] on icon "open drawer" at bounding box center [34, 23] width 20 height 20
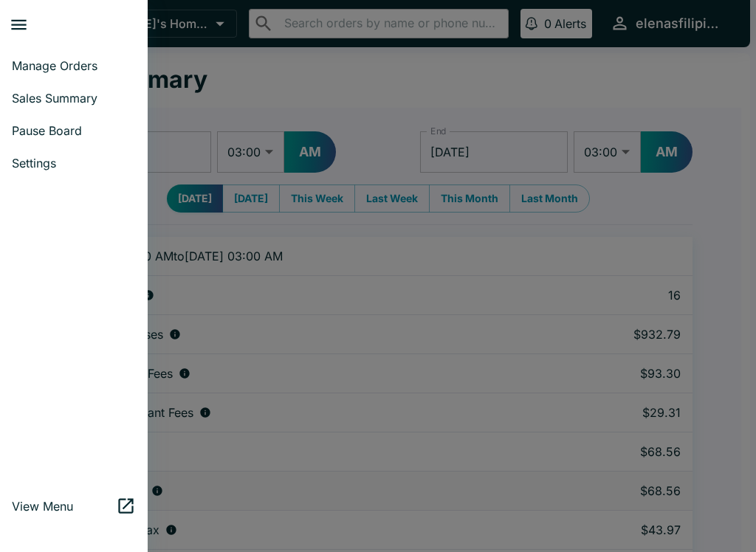
click at [44, 78] on link "Manage Orders" at bounding box center [74, 65] width 148 height 32
